Goal: Navigation & Orientation: Find specific page/section

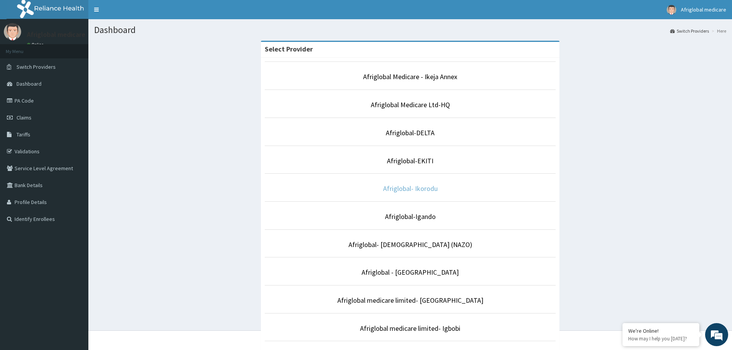
click at [428, 189] on link "Afriglobal- Ikorodu" at bounding box center [410, 188] width 55 height 9
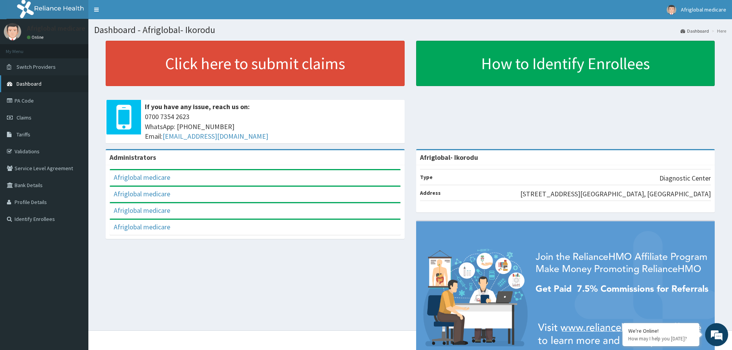
click at [42, 84] on link "Dashboard" at bounding box center [44, 83] width 88 height 17
